Goal: Task Accomplishment & Management: Complete application form

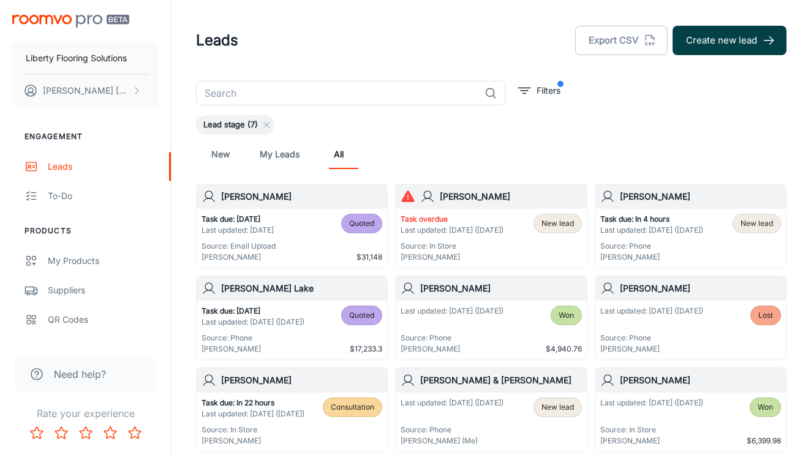
click at [726, 40] on button "Create new lead" at bounding box center [729, 40] width 114 height 29
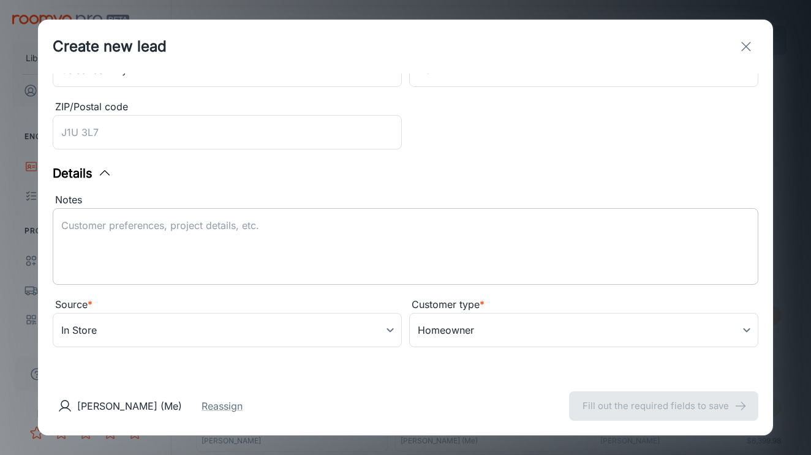
scroll to position [298, 0]
click at [219, 246] on textarea "Notes" at bounding box center [405, 247] width 688 height 56
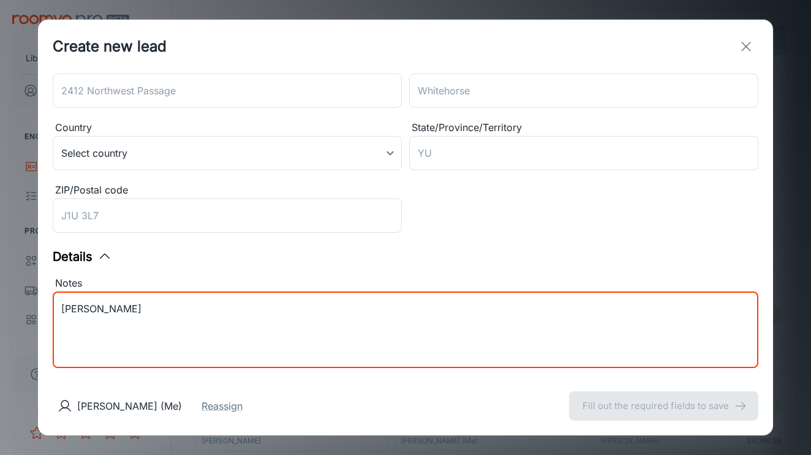
scroll to position [234, 0]
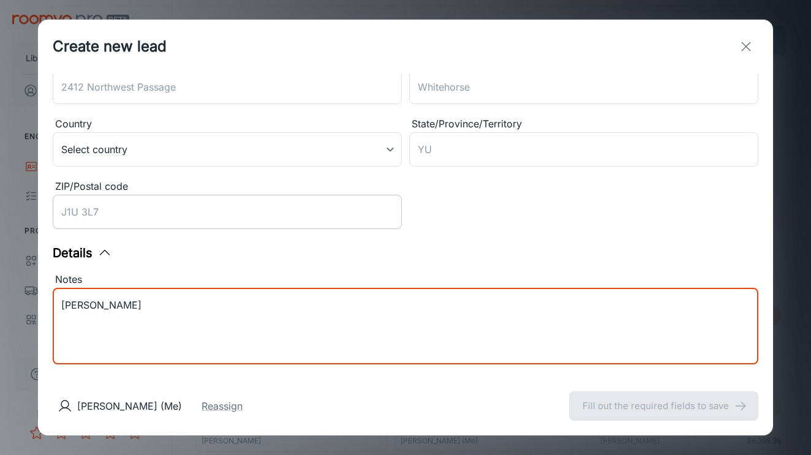
type textarea "[PERSON_NAME]"
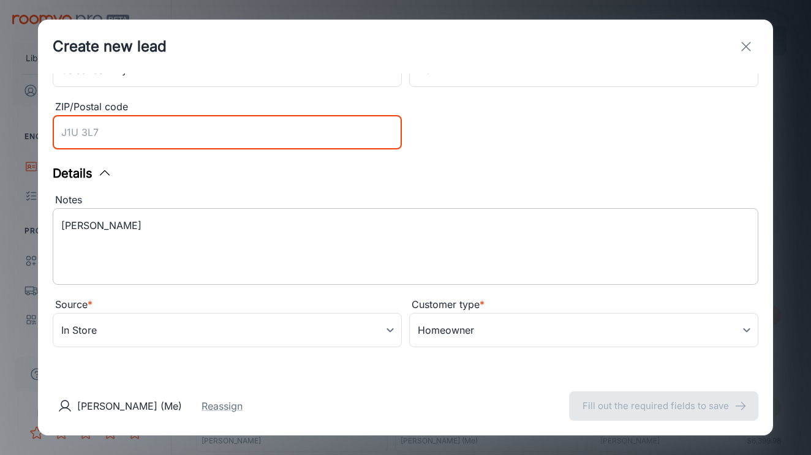
scroll to position [313, 0]
click at [198, 221] on textarea "[PERSON_NAME]" at bounding box center [405, 247] width 688 height 56
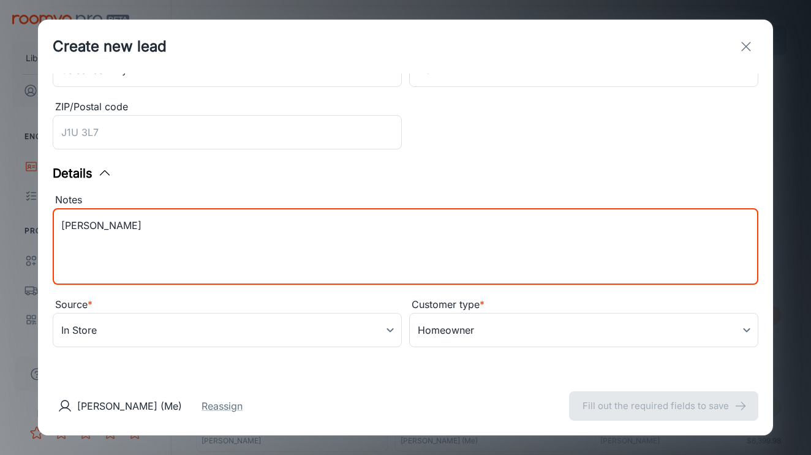
click at [179, 257] on textarea "[PERSON_NAME]" at bounding box center [405, 247] width 688 height 56
click at [159, 168] on div "Details" at bounding box center [405, 173] width 705 height 18
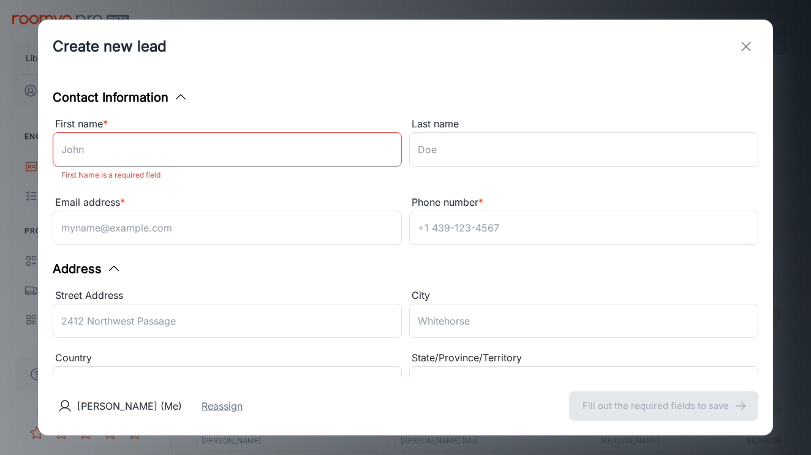
scroll to position [0, 0]
click at [162, 155] on input "First name *" at bounding box center [227, 149] width 349 height 34
click at [217, 189] on div "Email address * ​" at bounding box center [223, 218] width 356 height 62
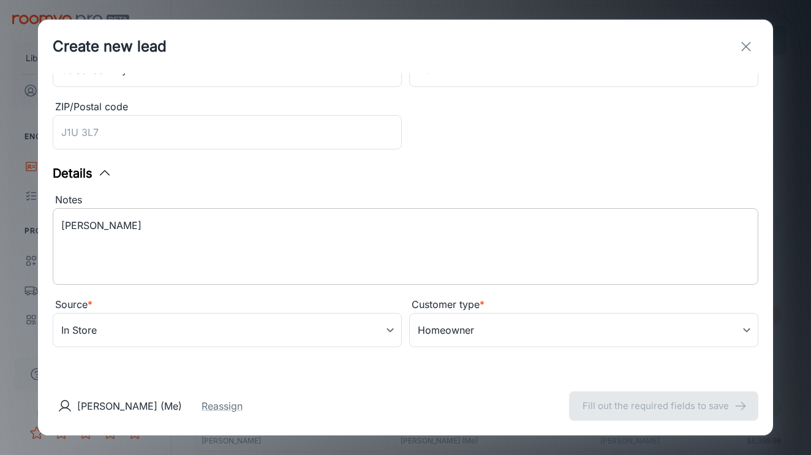
click at [168, 233] on textarea "[PERSON_NAME]" at bounding box center [405, 247] width 688 height 56
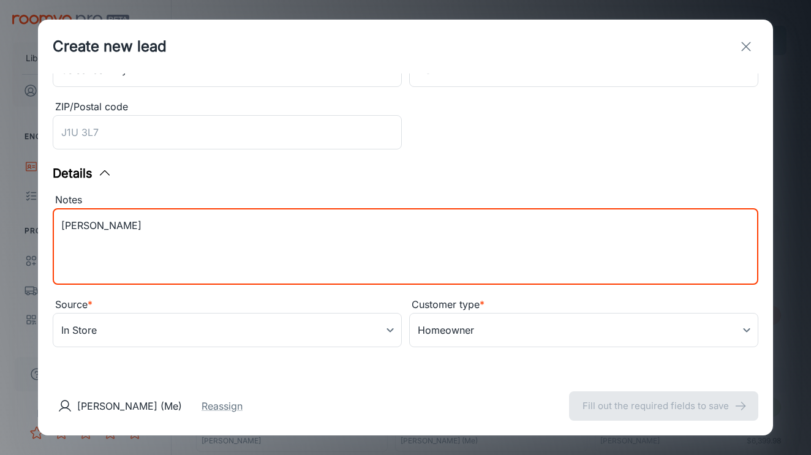
click at [168, 234] on textarea "[PERSON_NAME]" at bounding box center [405, 247] width 688 height 56
click at [298, 239] on textarea "[PERSON_NAME]. Warmer tone medium brown." at bounding box center [405, 247] width 688 height 56
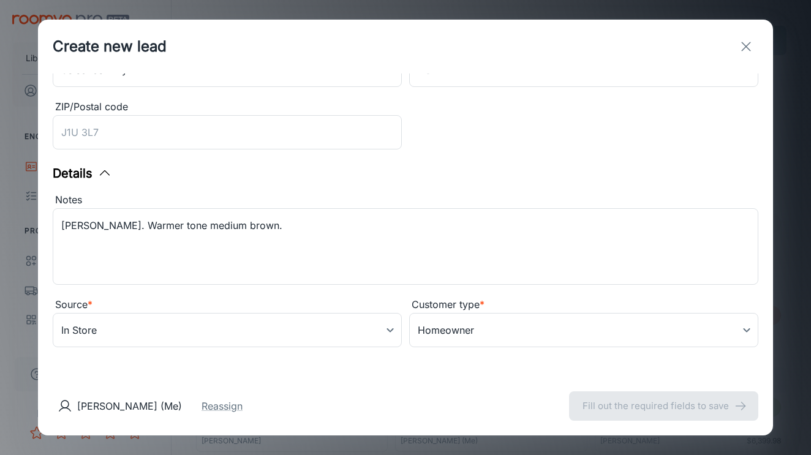
click at [302, 182] on div "Details" at bounding box center [405, 173] width 705 height 18
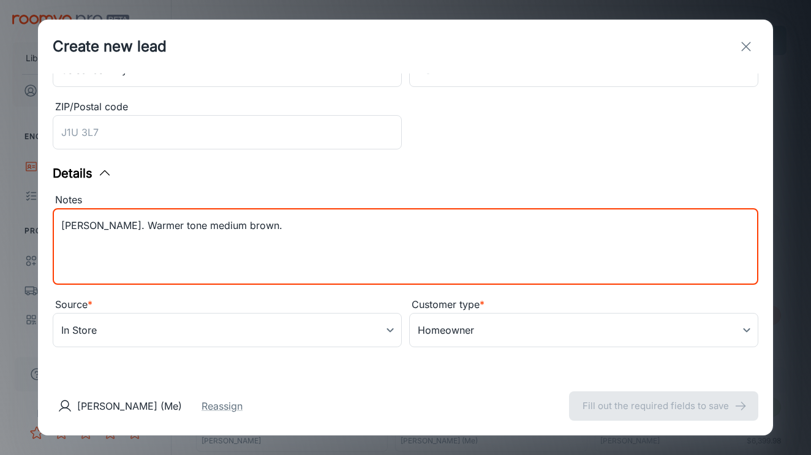
click at [294, 223] on textarea "[PERSON_NAME]. Warmer tone medium brown." at bounding box center [405, 247] width 688 height 56
click at [294, 224] on textarea "[PERSON_NAME]. Warmer tone medium brown." at bounding box center [405, 247] width 688 height 56
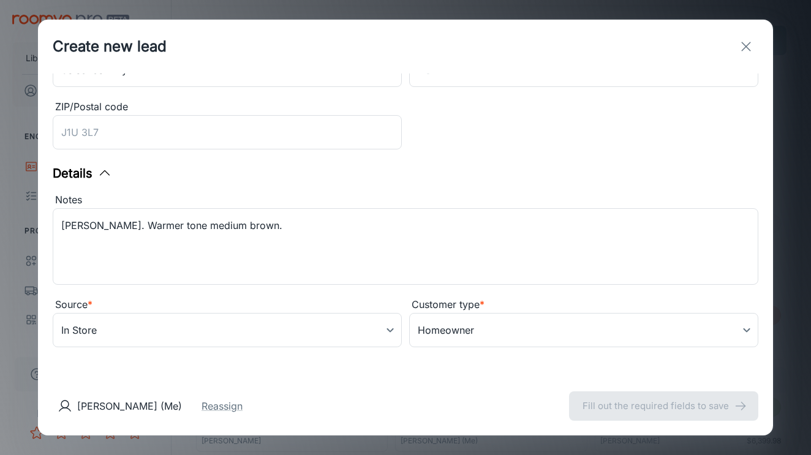
click at [291, 197] on div "Notes" at bounding box center [405, 200] width 705 height 16
click at [291, 219] on textarea "[PERSON_NAME]. Warmer tone medium brown." at bounding box center [405, 247] width 688 height 56
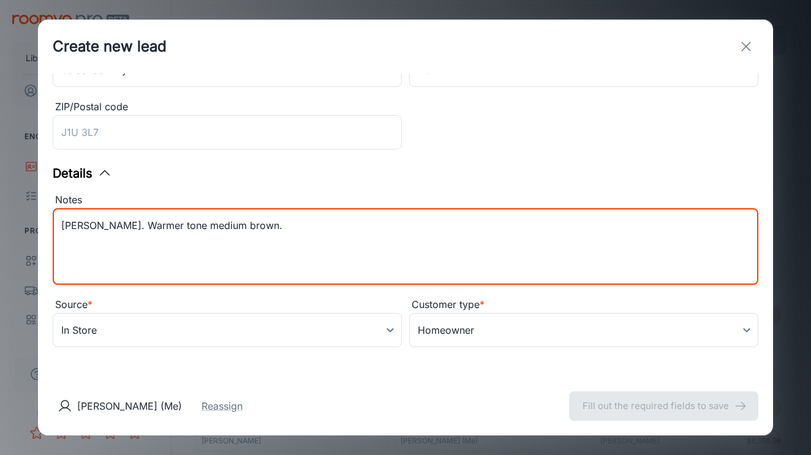
click at [286, 219] on textarea "[PERSON_NAME]. Warmer tone medium brown." at bounding box center [405, 247] width 688 height 56
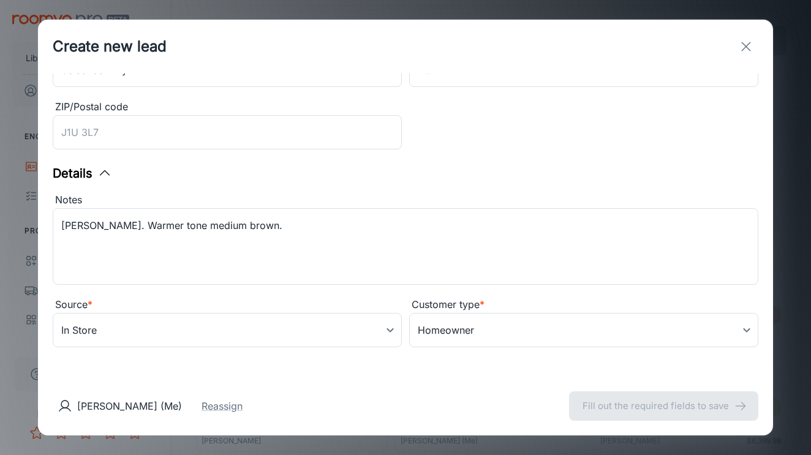
click at [286, 192] on div "Notes [PERSON_NAME]. Warmer tone medium brown. x ​" at bounding box center [401, 237] width 713 height 105
click at [283, 227] on textarea "[PERSON_NAME]. Warmer tone medium brown." at bounding box center [405, 247] width 688 height 56
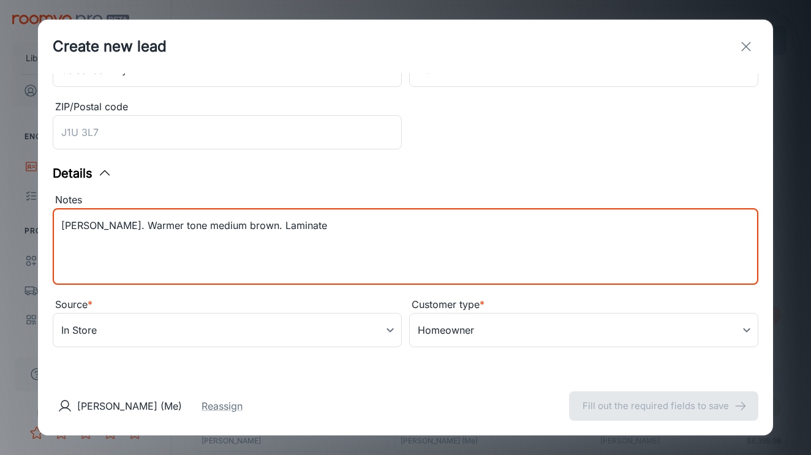
click at [323, 223] on textarea "[PERSON_NAME]. Warmer tone medium brown. Laminate" at bounding box center [405, 247] width 688 height 56
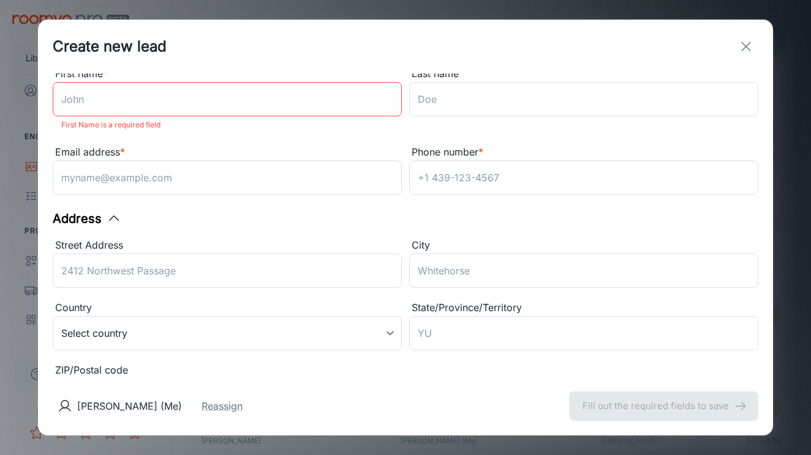
scroll to position [54, 0]
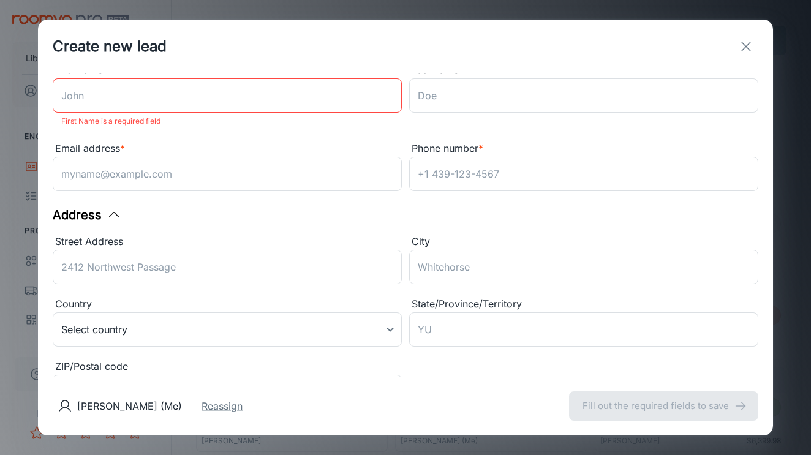
type textarea "[PERSON_NAME]. Warmer tone medium brown. Laminate 9:30."
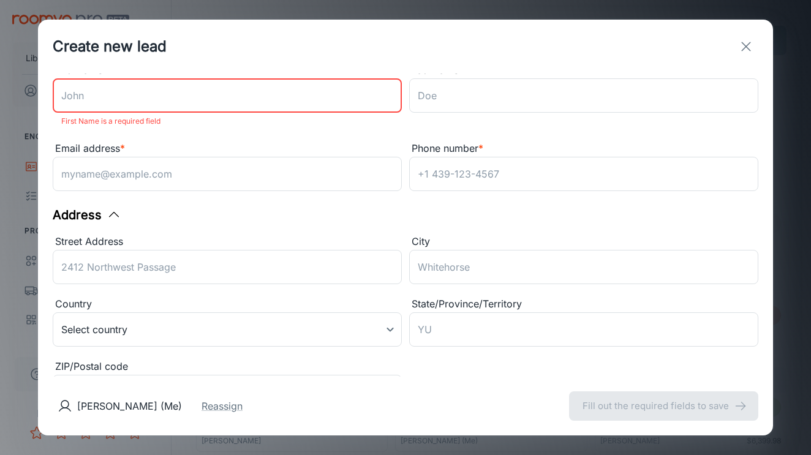
click at [234, 109] on input "First name *" at bounding box center [227, 95] width 349 height 34
click at [189, 95] on input "First name *" at bounding box center [227, 95] width 349 height 34
type input "[PERSON_NAME]"
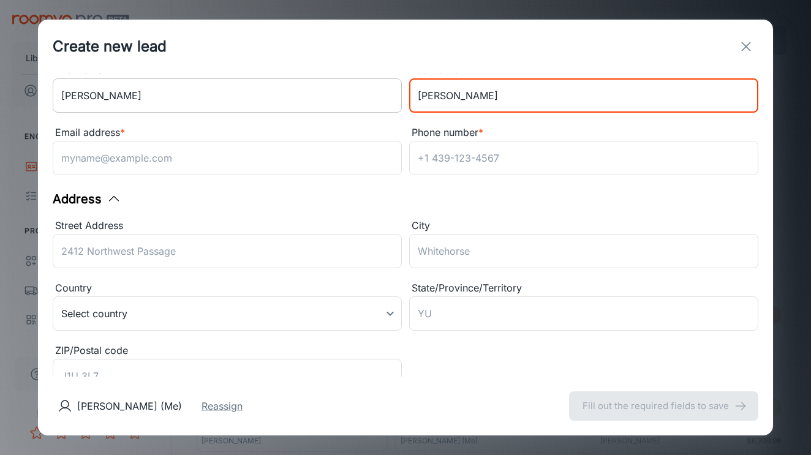
type input "[PERSON_NAME]"
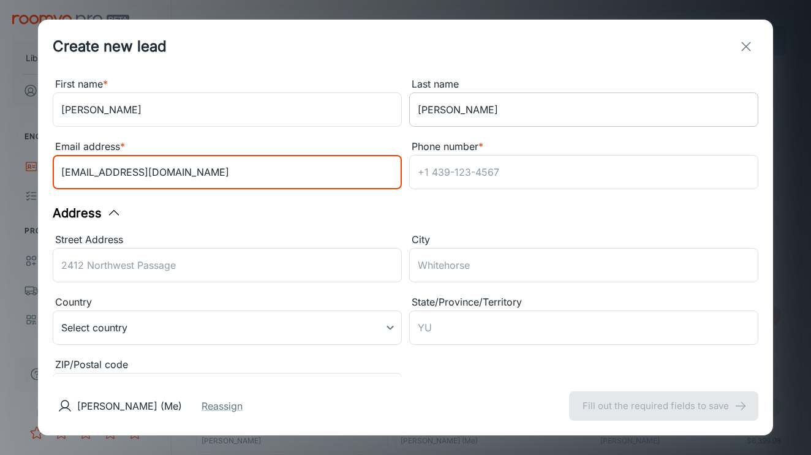
scroll to position [46, 0]
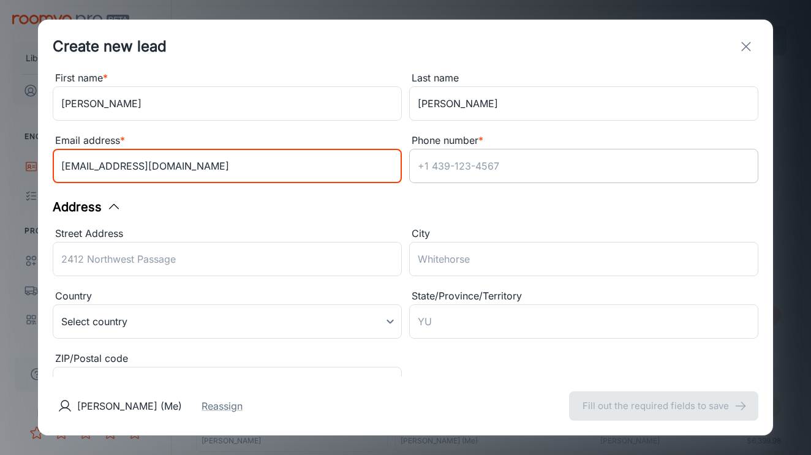
type input "[EMAIL_ADDRESS][DOMAIN_NAME]"
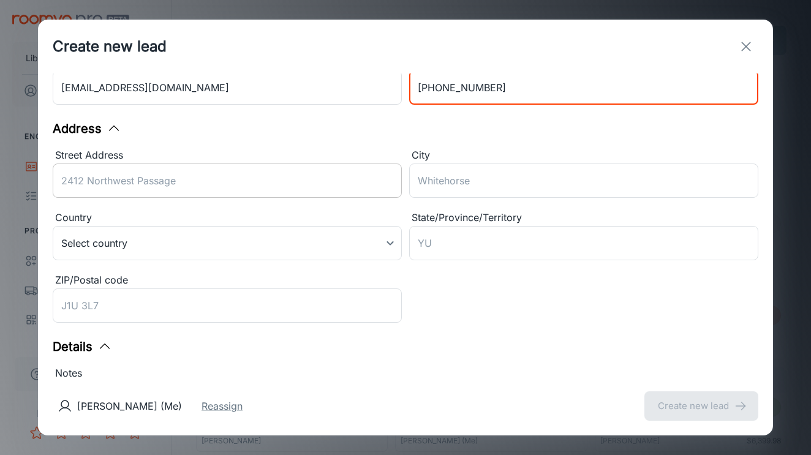
scroll to position [142, 0]
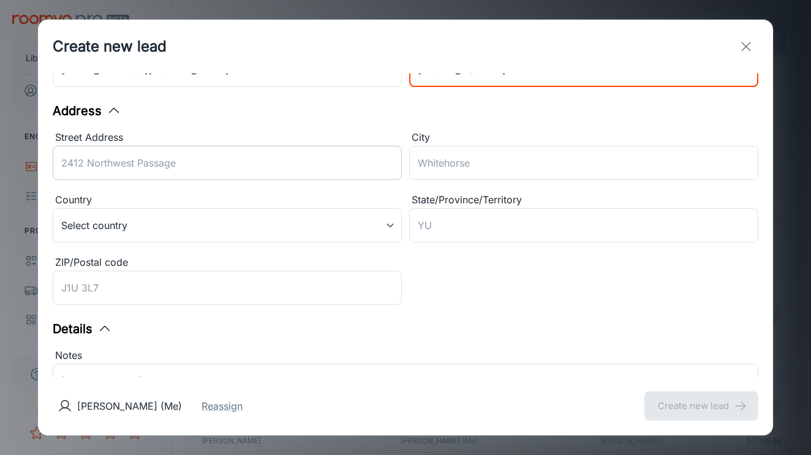
type input "[PHONE_NUMBER]"
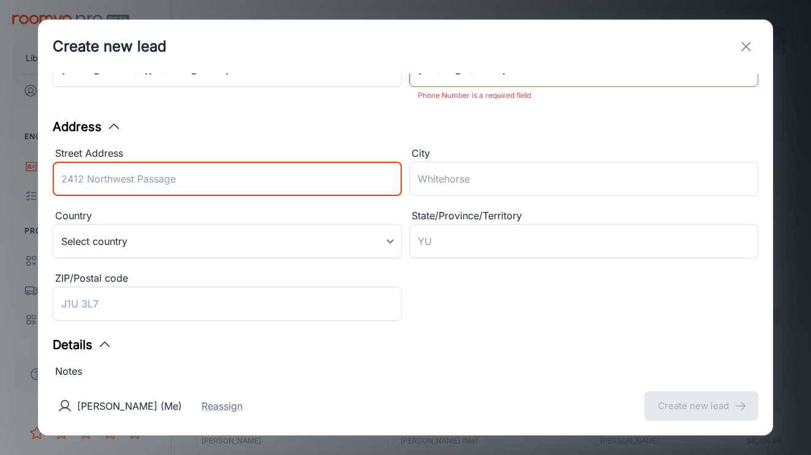
click at [288, 164] on input "Street Address" at bounding box center [227, 179] width 349 height 34
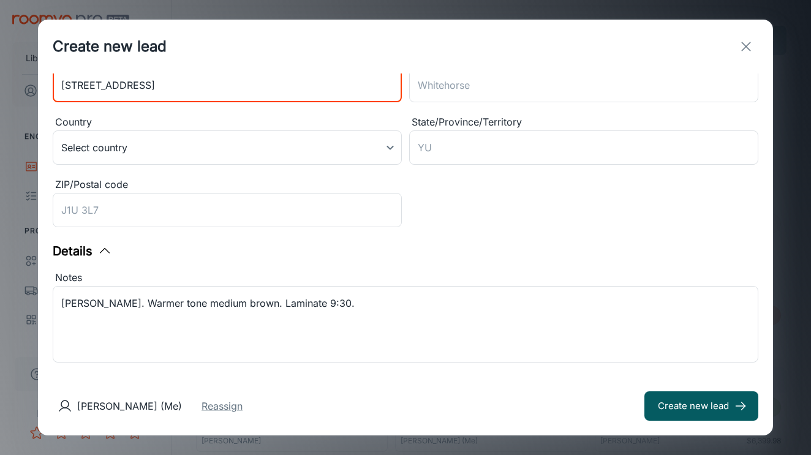
scroll to position [218, 0]
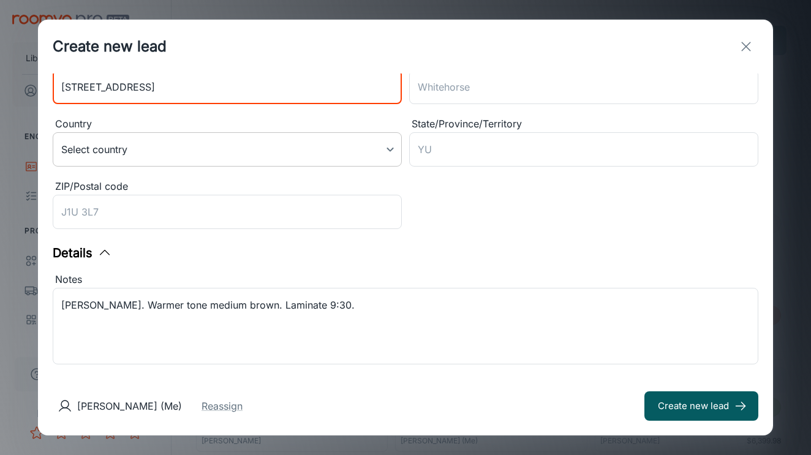
type input "[STREET_ADDRESS]"
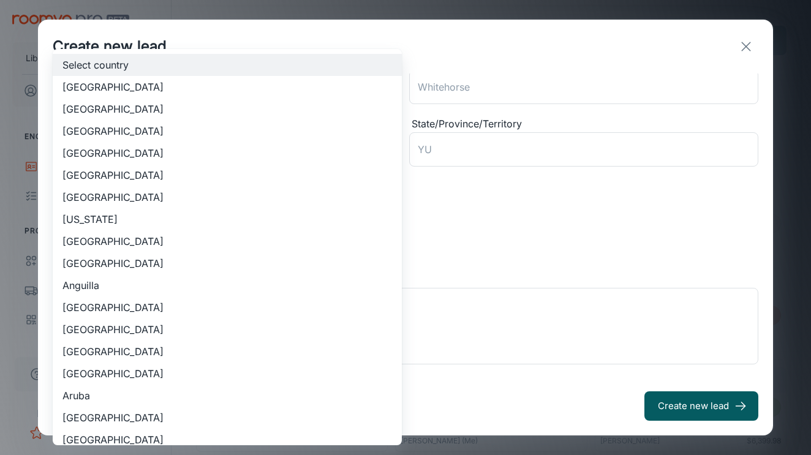
click at [243, 143] on body "Liberty Flooring Solutions [PERSON_NAME] Engagement Leads To-do Products My Pro…" at bounding box center [405, 227] width 811 height 455
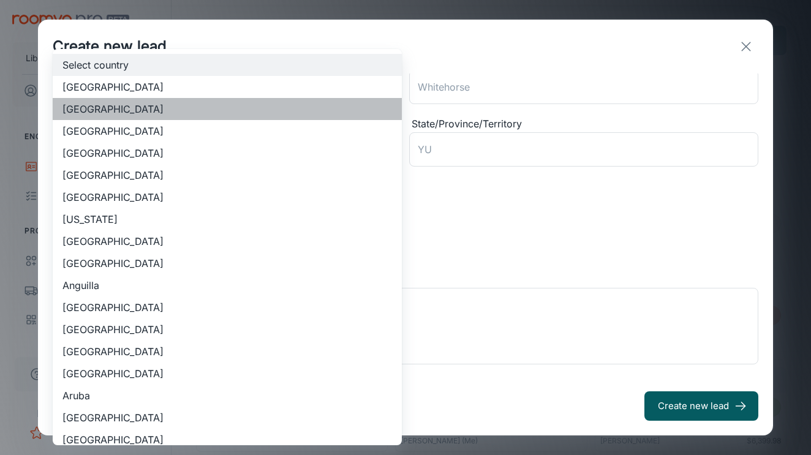
click at [159, 106] on li "[GEOGRAPHIC_DATA]" at bounding box center [227, 109] width 349 height 22
type input "US"
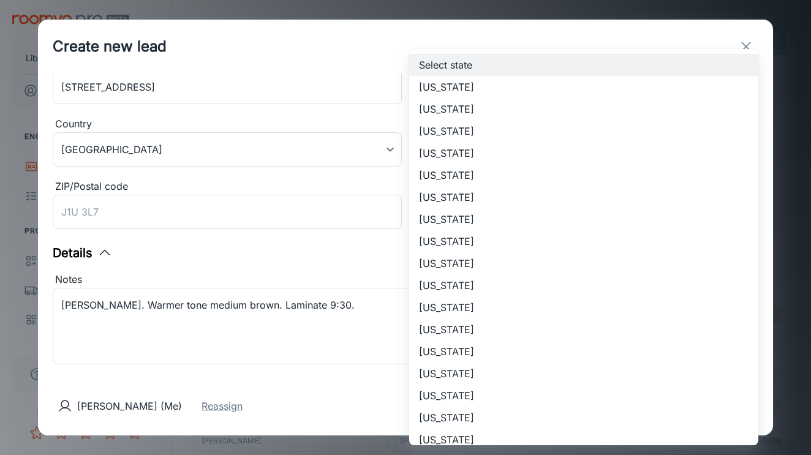
click at [490, 138] on body "Liberty Flooring Solutions [PERSON_NAME] Engagement Leads To-do Products My Pro…" at bounding box center [405, 227] width 811 height 455
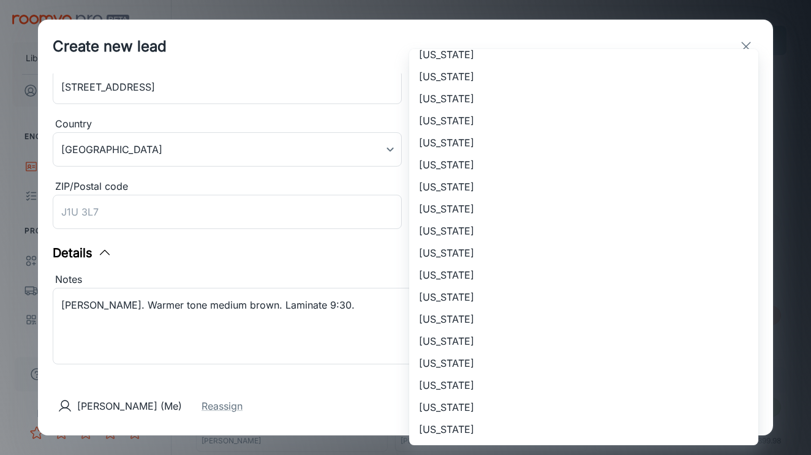
scroll to position [760, 0]
click at [474, 225] on li "[US_STATE]" at bounding box center [583, 231] width 349 height 22
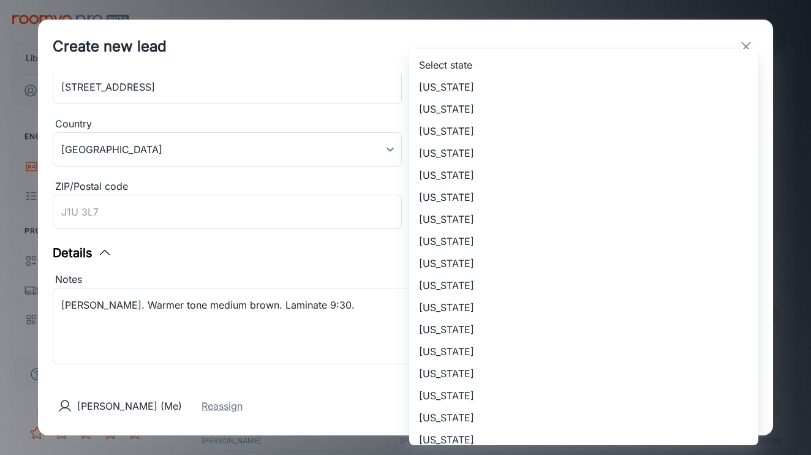
click at [470, 153] on body "Liberty Flooring Solutions [PERSON_NAME] Engagement Leads To-do Products My Pro…" at bounding box center [405, 227] width 811 height 455
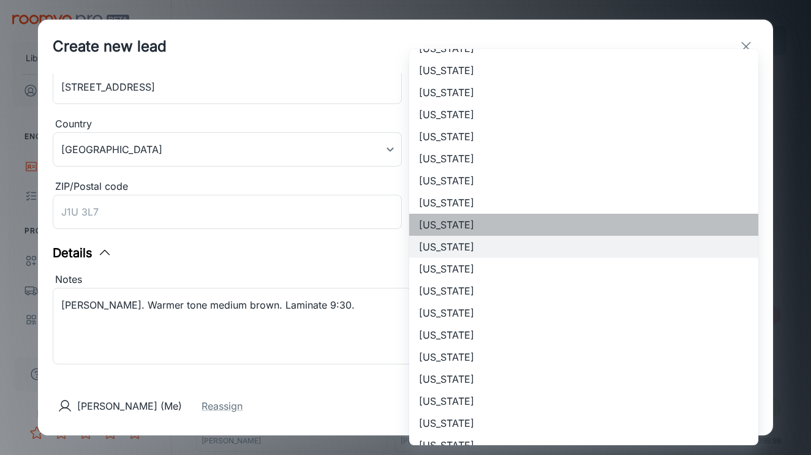
click at [463, 214] on li "[US_STATE]" at bounding box center [583, 225] width 349 height 22
type input "[US_STATE]"
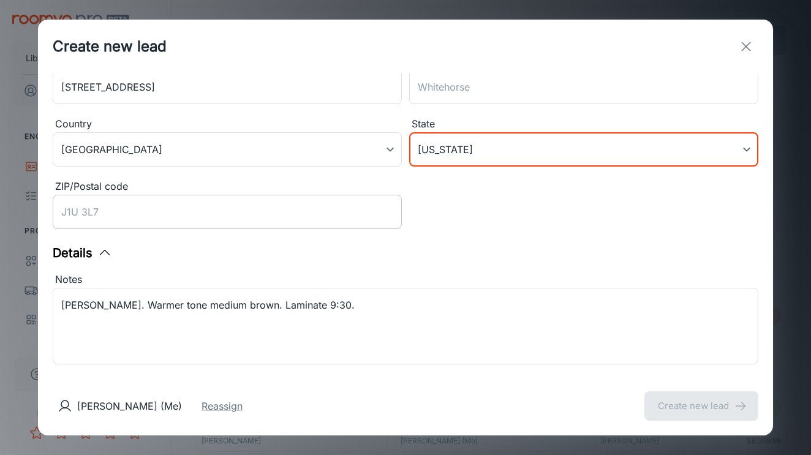
click at [213, 222] on input "ZIP/Postal code" at bounding box center [227, 212] width 349 height 34
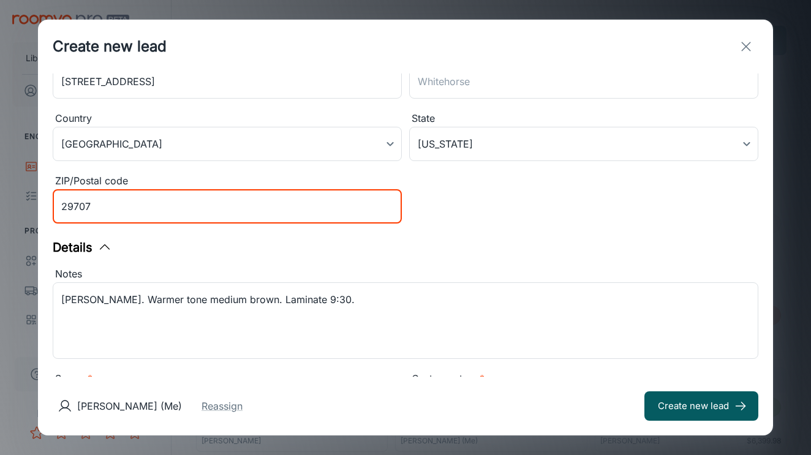
scroll to position [240, 0]
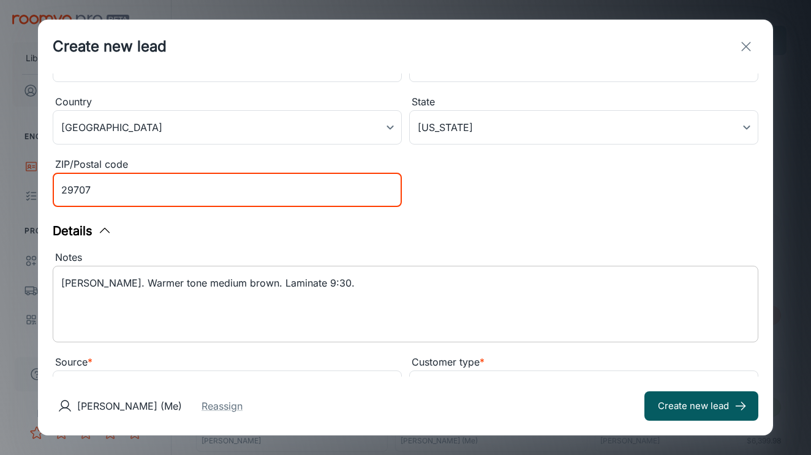
type input "29707"
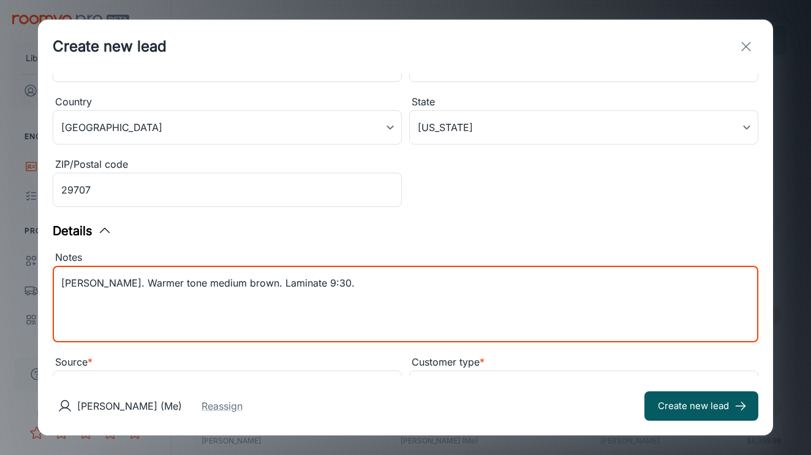
click at [124, 284] on textarea "[PERSON_NAME]. Warmer tone medium brown. Laminate 9:30." at bounding box center [405, 304] width 688 height 56
drag, startPoint x: 393, startPoint y: 285, endPoint x: 369, endPoint y: 282, distance: 24.7
click at [369, 282] on textarea "[PERSON_NAME] sign in yard. Warmer tone medium brown. Laminate 9:30." at bounding box center [405, 304] width 688 height 56
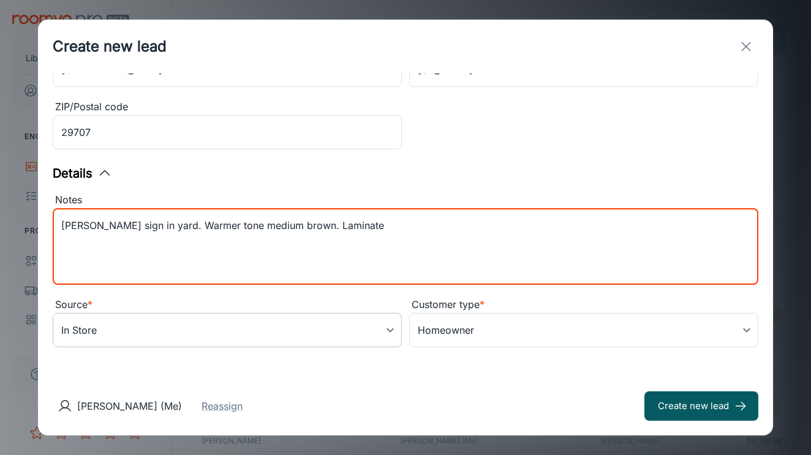
scroll to position [298, 0]
type textarea "[PERSON_NAME] sign in yard. Warmer tone medium brown. Laminate"
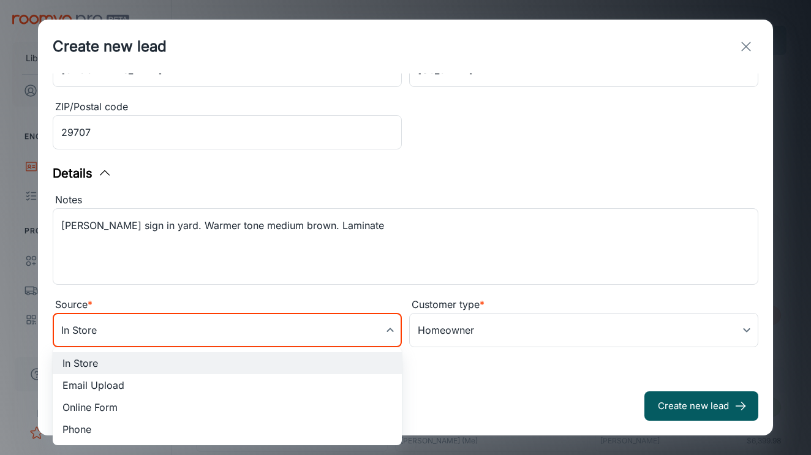
click at [349, 339] on body "Liberty Flooring Solutions [PERSON_NAME] Engagement Leads To-do Products My Pro…" at bounding box center [405, 227] width 811 height 455
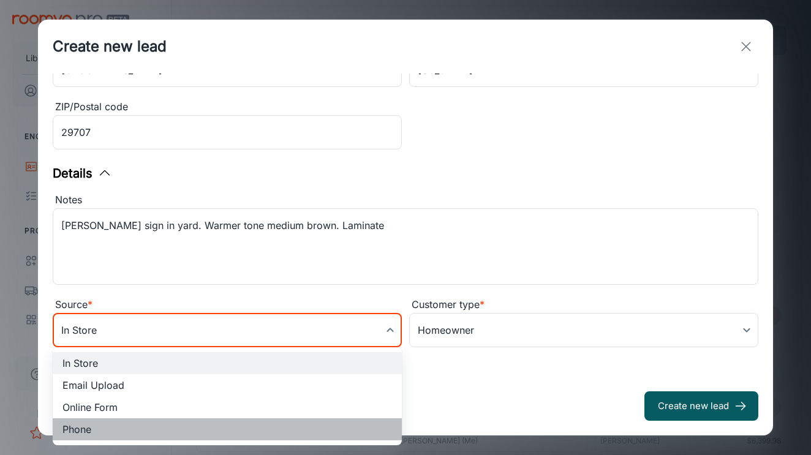
click at [201, 420] on li "Phone" at bounding box center [227, 429] width 349 height 22
type input "phone"
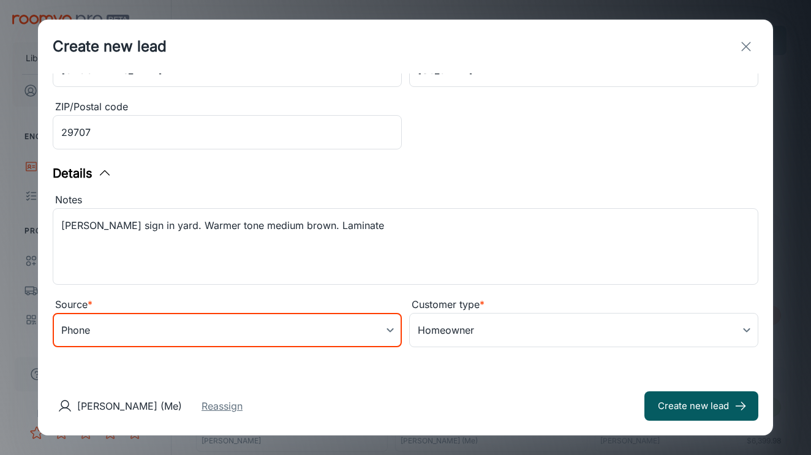
click at [214, 410] on button "Reassign" at bounding box center [221, 406] width 41 height 15
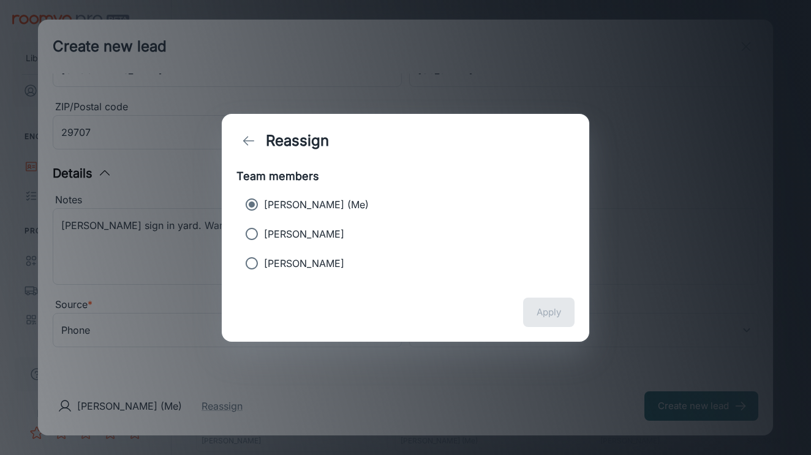
click at [290, 227] on p "[PERSON_NAME]" at bounding box center [304, 234] width 80 height 15
click at [264, 227] on input "[PERSON_NAME]" at bounding box center [251, 234] width 24 height 24
radio input "true"
radio input "false"
click at [547, 306] on button "Apply" at bounding box center [548, 312] width 51 height 29
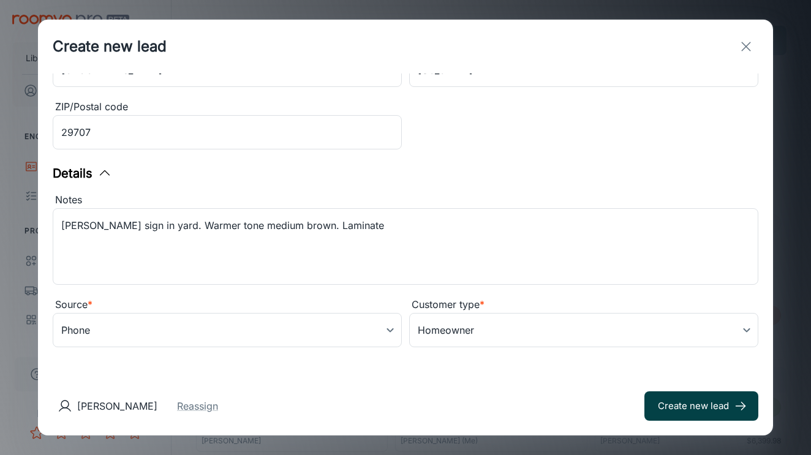
click at [705, 408] on button "Create new lead" at bounding box center [701, 405] width 114 height 29
type input "in_store"
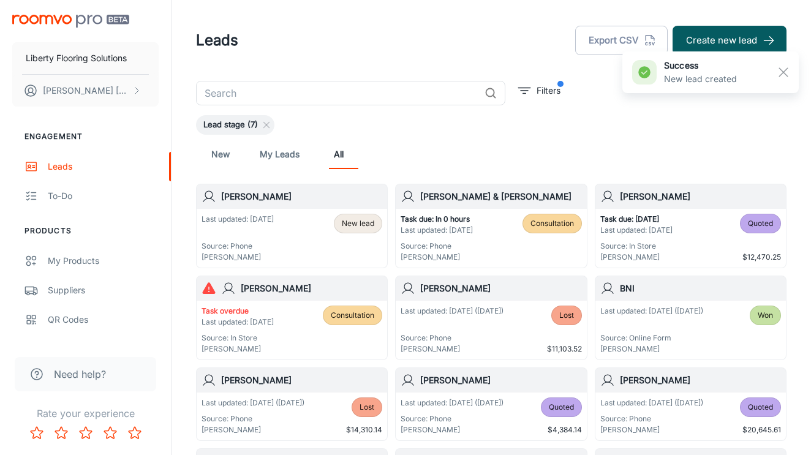
click at [335, 195] on h6 "[PERSON_NAME]" at bounding box center [301, 196] width 161 height 13
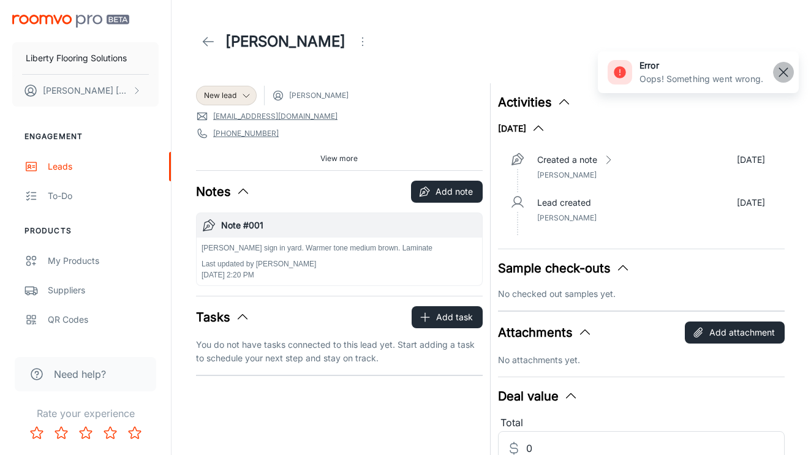
click at [777, 74] on rect "button" at bounding box center [783, 72] width 15 height 15
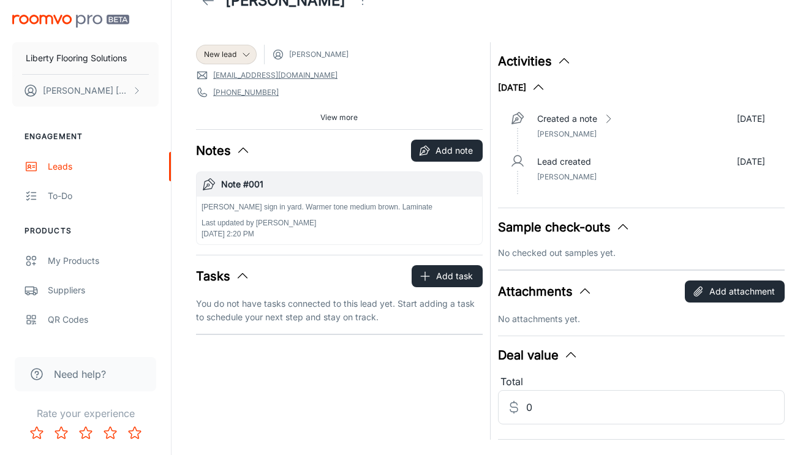
scroll to position [69, 0]
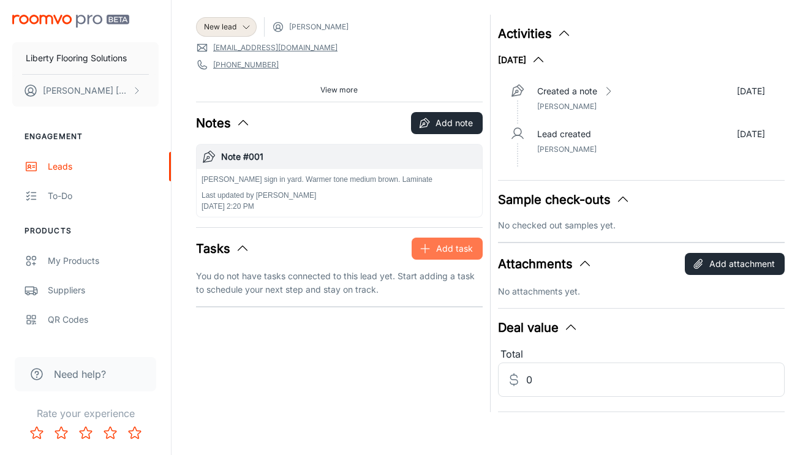
click at [430, 246] on icon "button" at bounding box center [425, 248] width 12 height 12
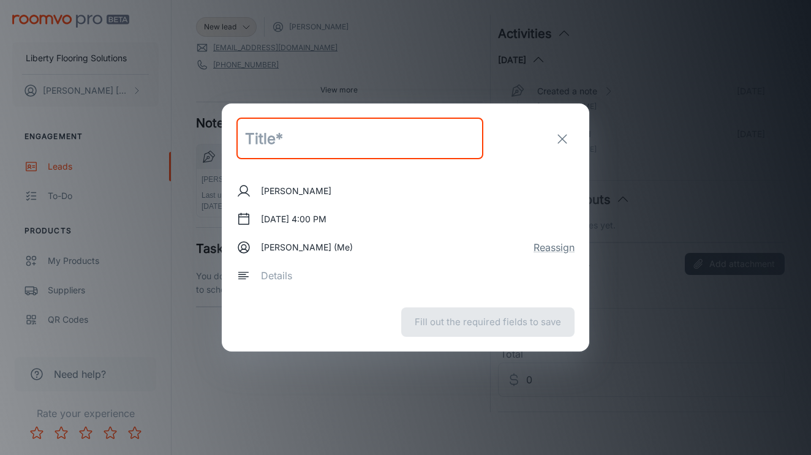
click at [296, 154] on input "text" at bounding box center [359, 139] width 247 height 42
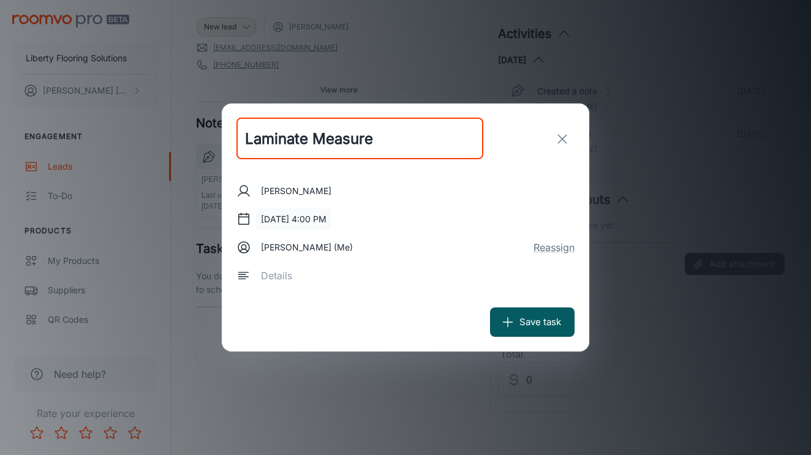
type input "Laminate Measure"
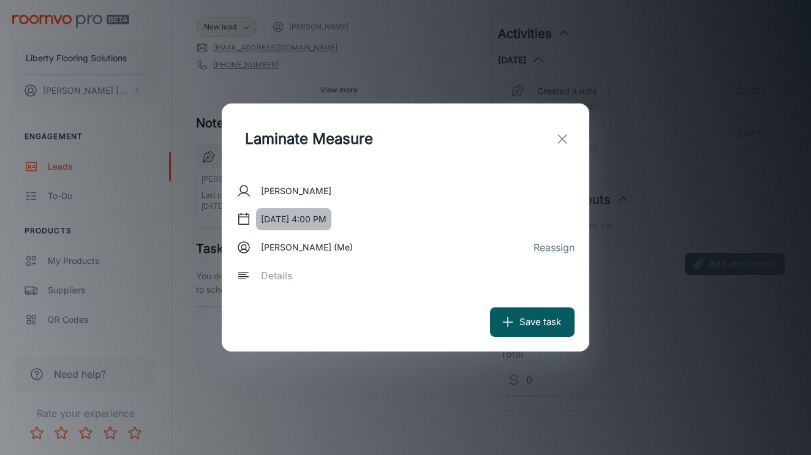
click at [296, 214] on button "[DATE] 4:00 PM" at bounding box center [293, 219] width 75 height 22
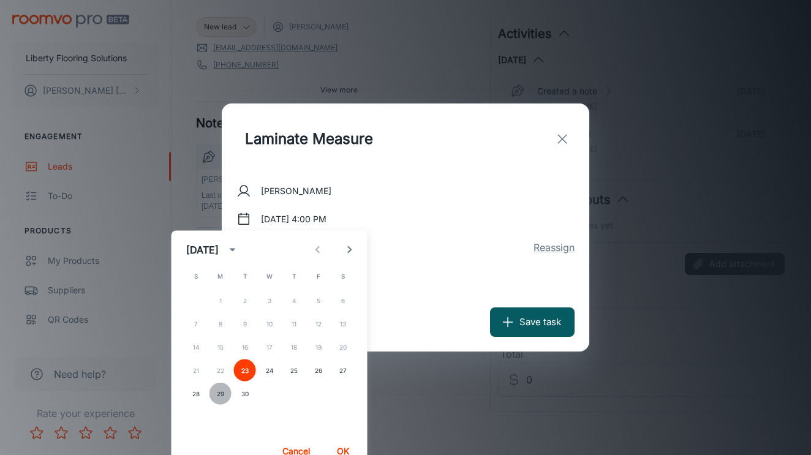
click at [223, 394] on button "29" at bounding box center [220, 394] width 22 height 22
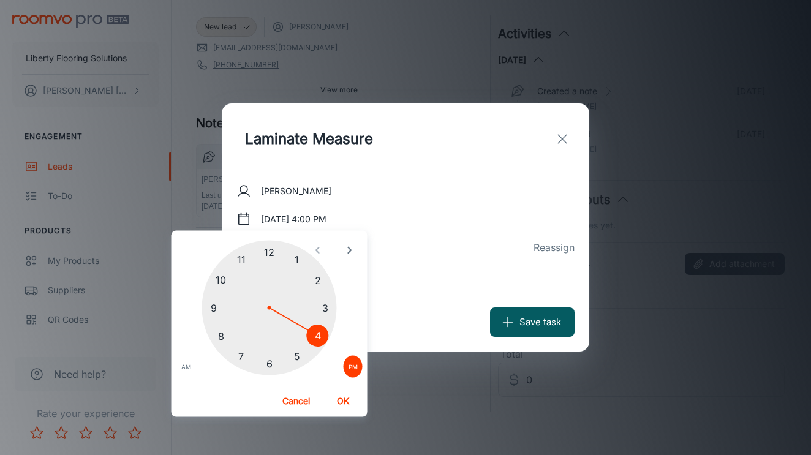
click at [212, 310] on div at bounding box center [269, 308] width 135 height 135
click at [267, 370] on div at bounding box center [268, 308] width 135 height 135
click at [180, 367] on button "AM" at bounding box center [186, 367] width 20 height 22
click at [345, 397] on button "OK" at bounding box center [342, 401] width 39 height 22
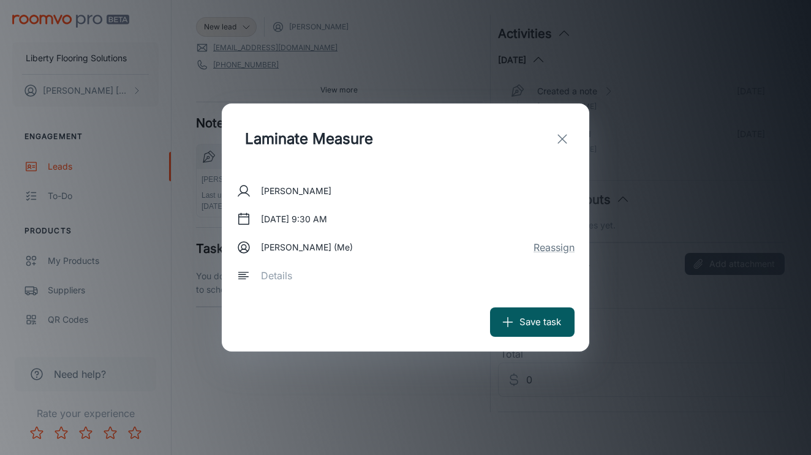
click at [318, 274] on textarea at bounding box center [413, 276] width 305 height 14
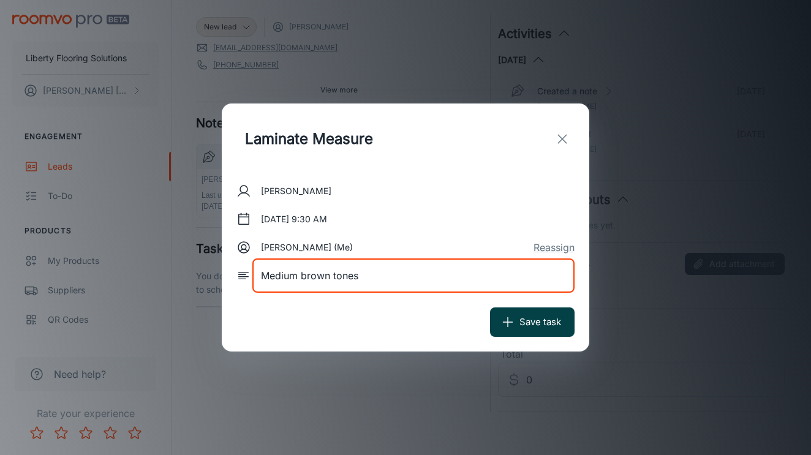
type textarea "Medium brown tones"
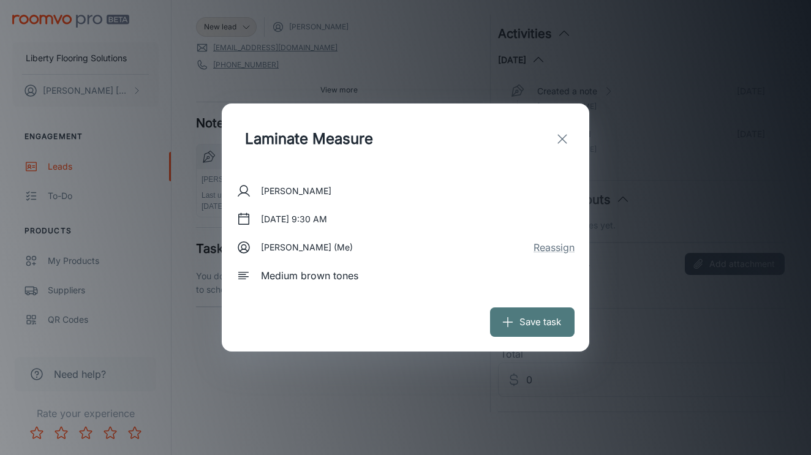
click at [511, 321] on icon "submit" at bounding box center [507, 321] width 13 height 13
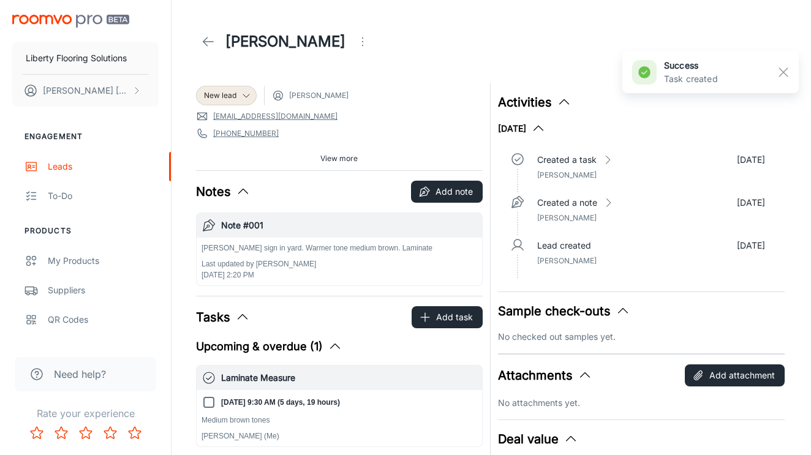
scroll to position [0, 0]
click at [788, 72] on rect "button" at bounding box center [783, 72] width 15 height 15
